Goal: Transaction & Acquisition: Subscribe to service/newsletter

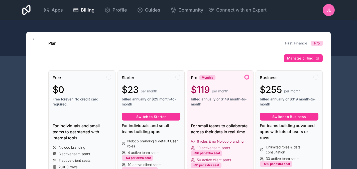
click at [215, 26] on div at bounding box center [178, 38] width 357 height 36
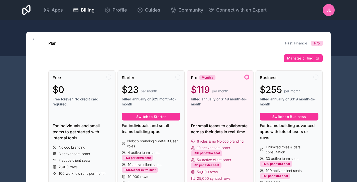
click at [237, 30] on div at bounding box center [178, 38] width 357 height 36
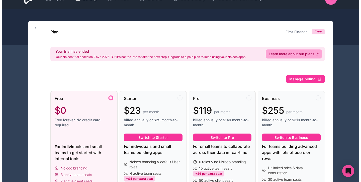
scroll to position [12, 0]
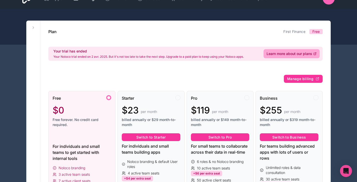
click at [215, 99] on div "Pro" at bounding box center [220, 98] width 59 height 6
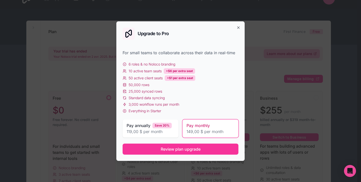
click at [188, 147] on span "Review plan upgrade" at bounding box center [181, 149] width 40 height 6
